Goal: Task Accomplishment & Management: Manage account settings

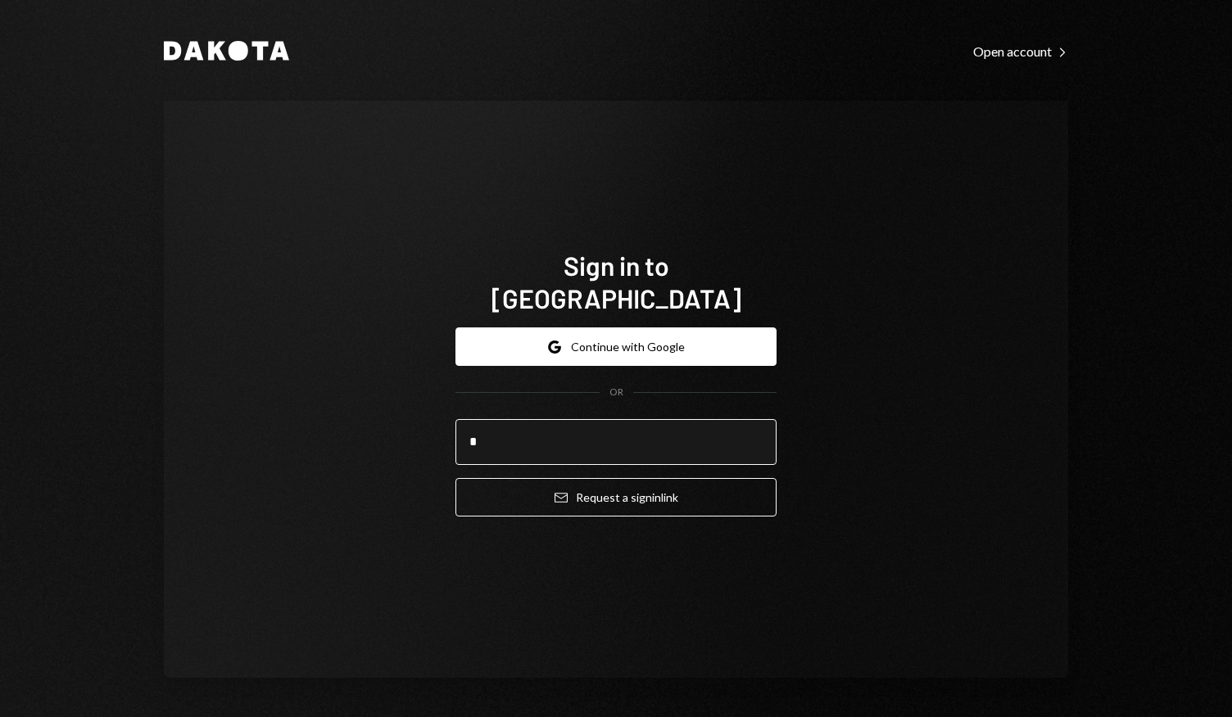
type input "**********"
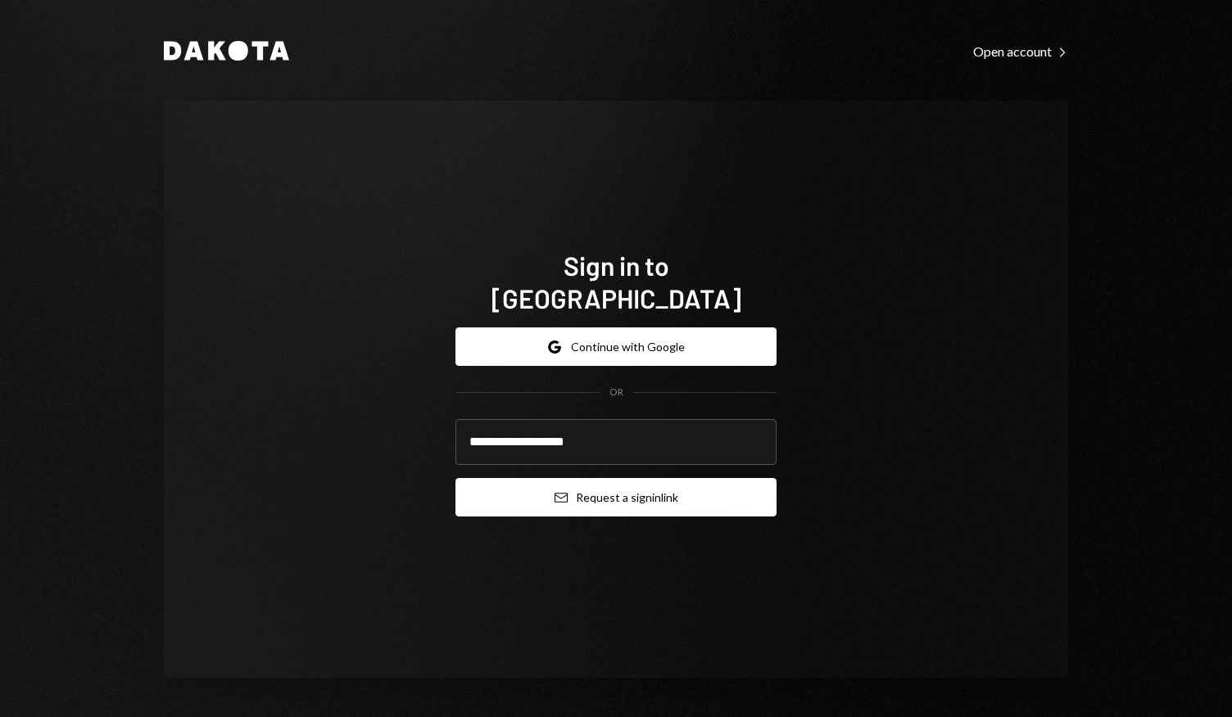
click at [608, 479] on button "Email Request a sign in link" at bounding box center [615, 497] width 321 height 38
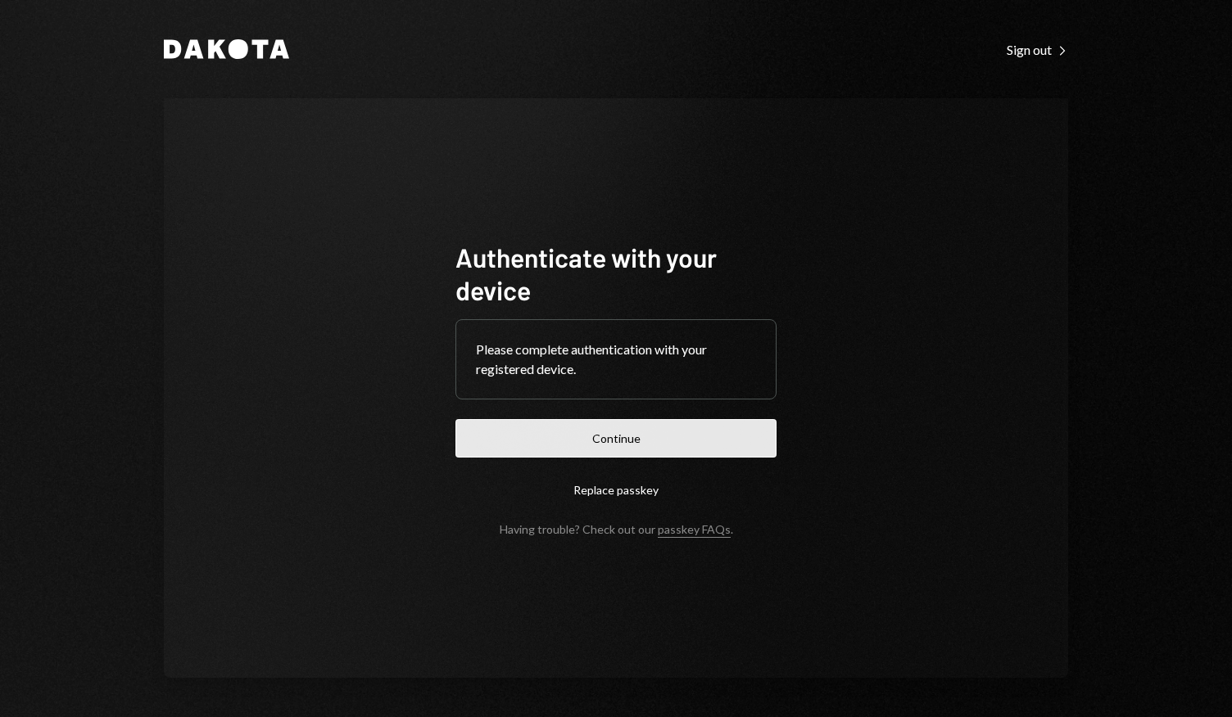
click at [621, 440] on button "Continue" at bounding box center [615, 438] width 321 height 38
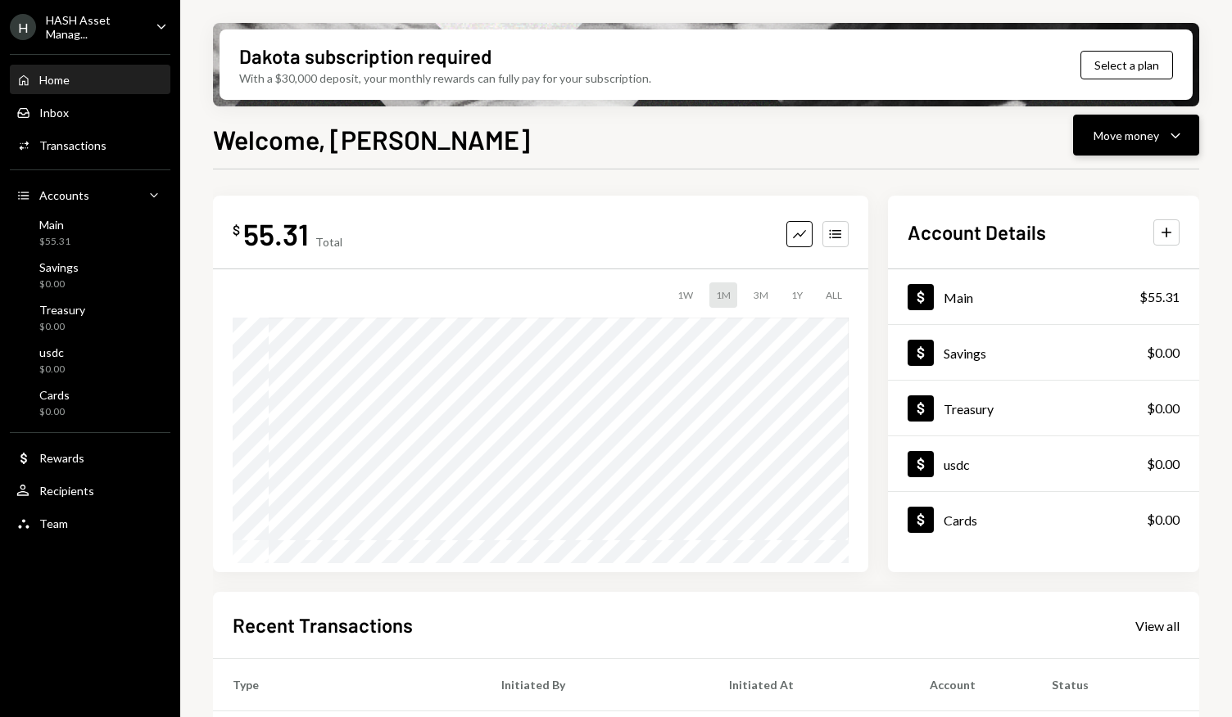
click at [1174, 137] on icon "button" at bounding box center [1174, 135] width 9 height 5
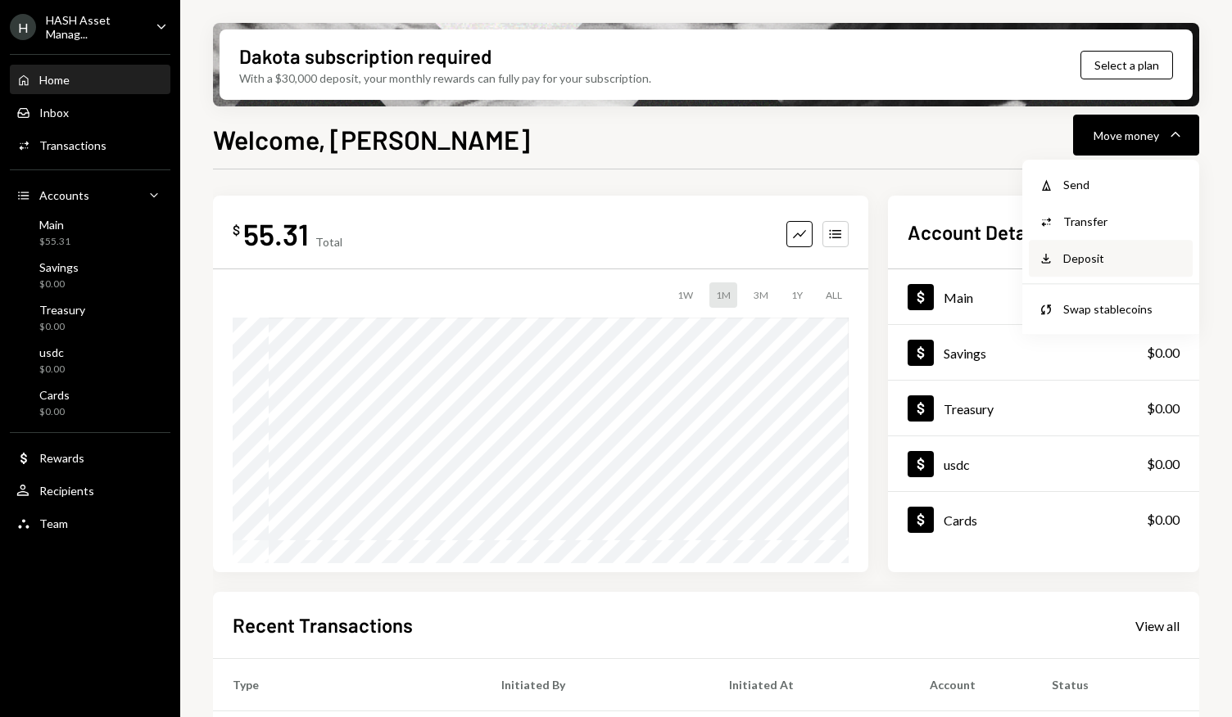
click at [1094, 256] on div "Deposit" at bounding box center [1123, 258] width 120 height 17
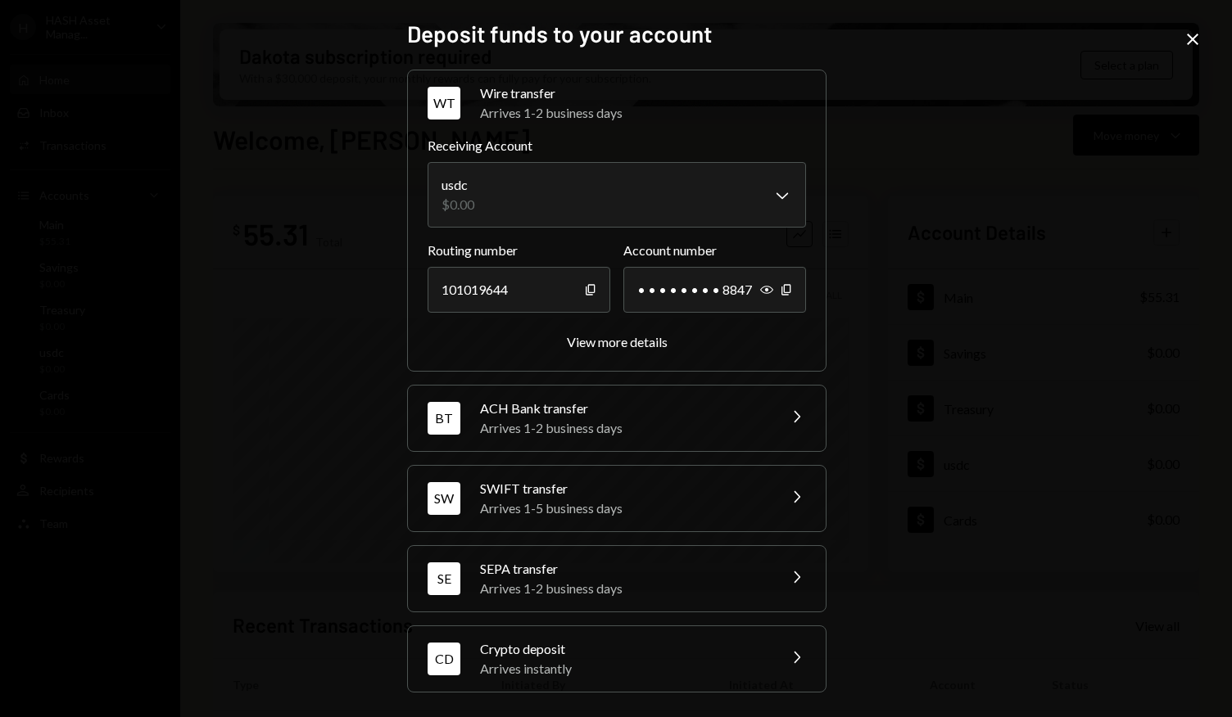
click at [790, 419] on icon "Chevron Right" at bounding box center [796, 417] width 20 height 20
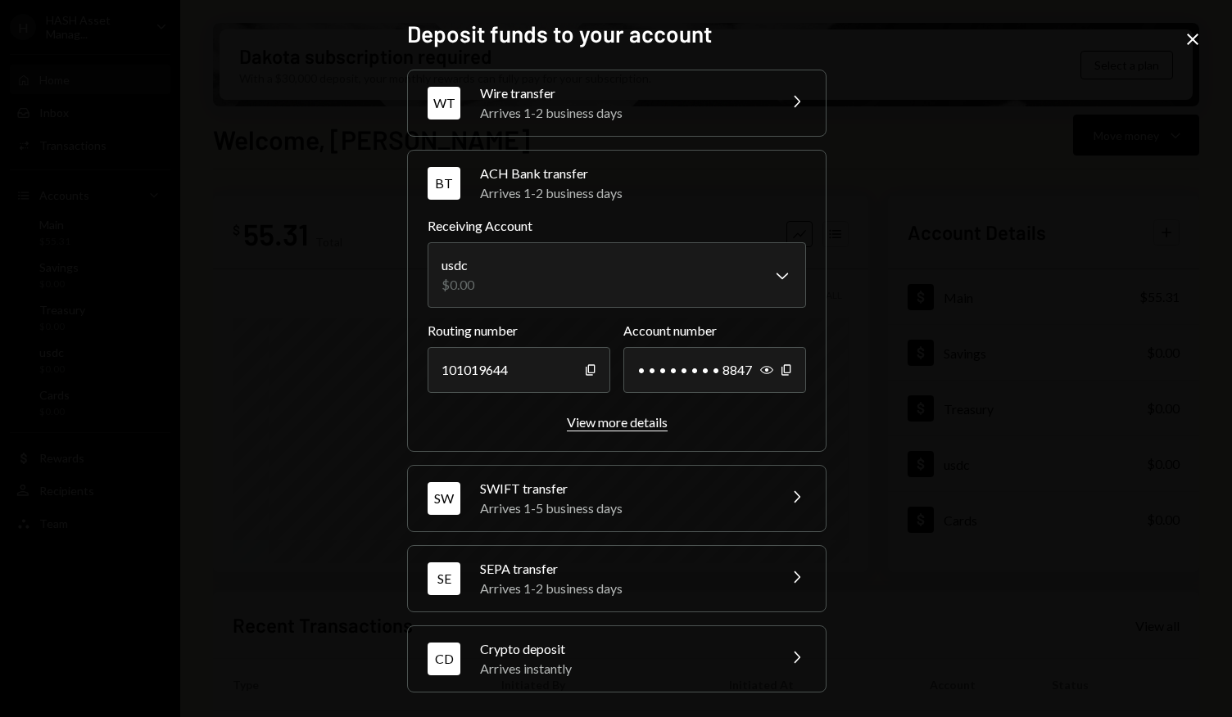
click at [618, 419] on div "View more details" at bounding box center [617, 422] width 101 height 16
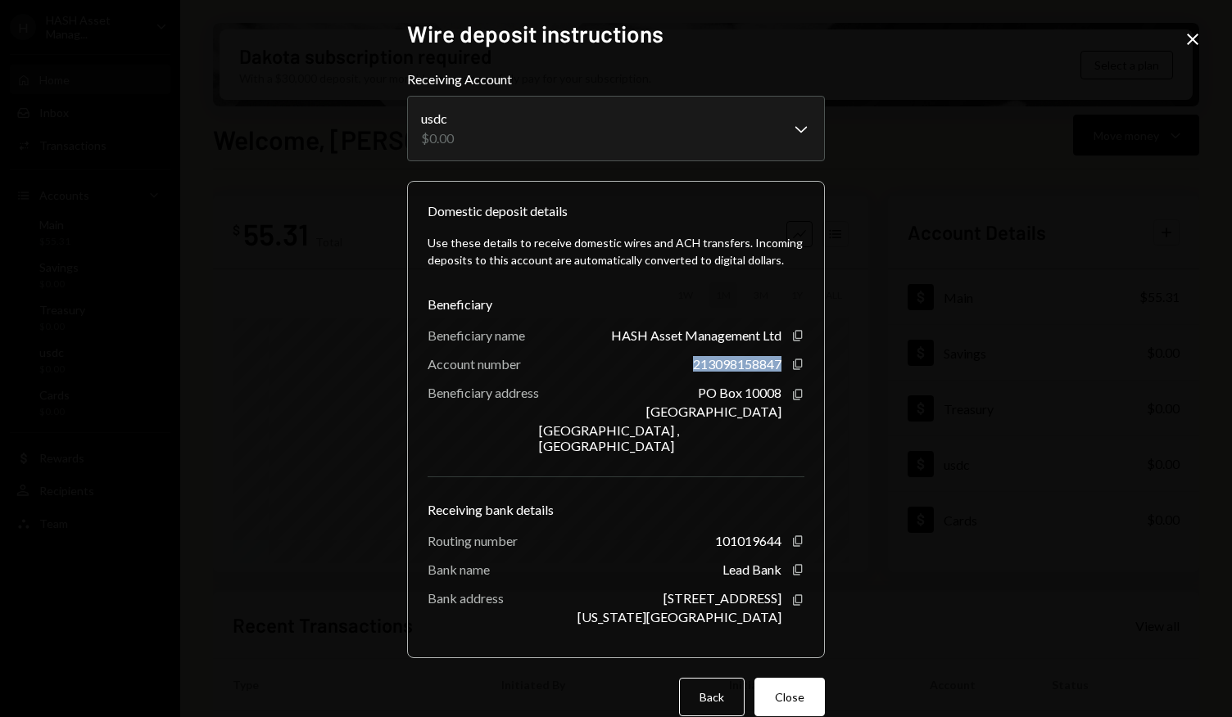
drag, startPoint x: 681, startPoint y: 363, endPoint x: 773, endPoint y: 368, distance: 91.9
click at [773, 368] on div "Account number 213098158847 Copy" at bounding box center [616, 364] width 377 height 16
copy div "213098158847"
